Goal: Task Accomplishment & Management: Manage account settings

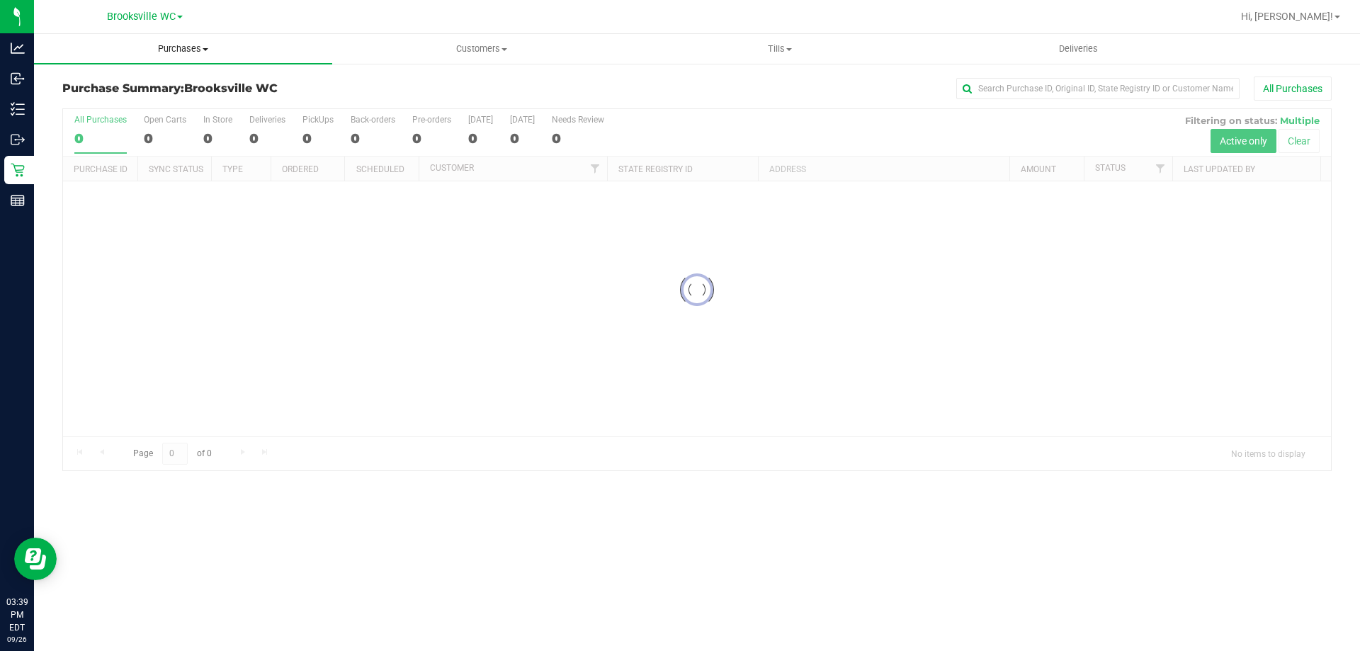
click at [188, 54] on span "Purchases" at bounding box center [183, 48] width 298 height 13
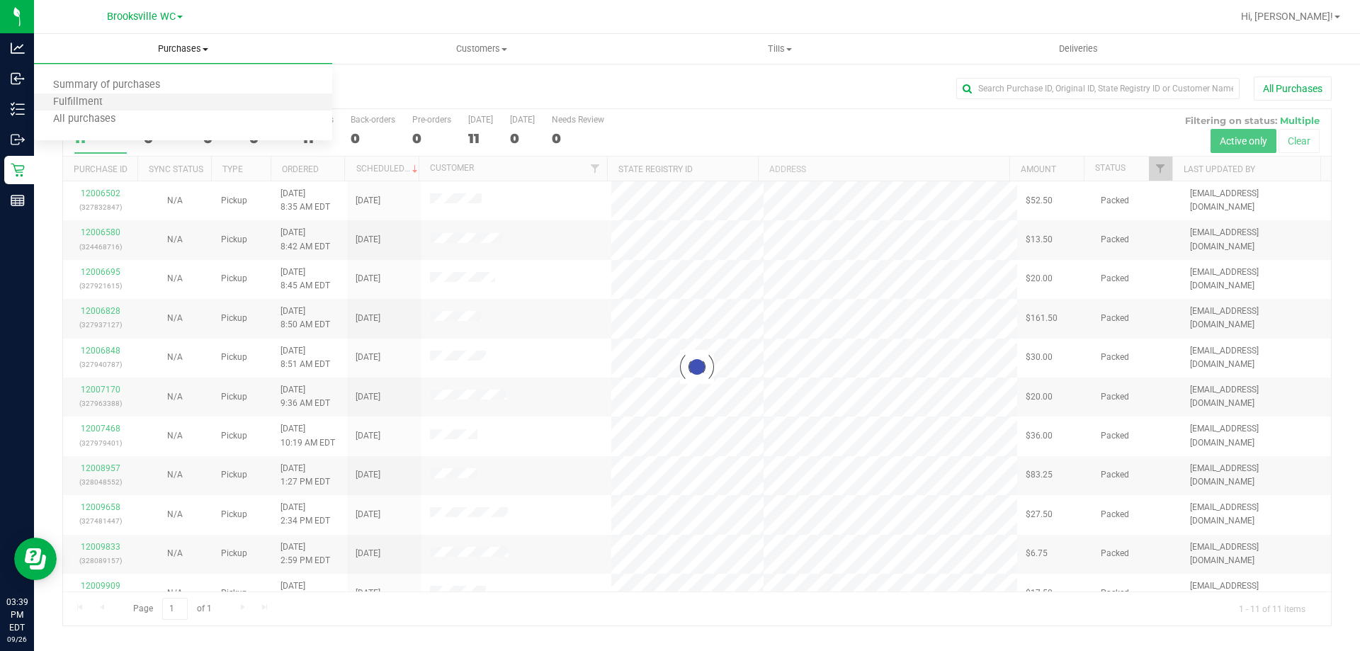
click at [129, 104] on li "Fulfillment" at bounding box center [183, 102] width 298 height 17
